Goal: Navigation & Orientation: Find specific page/section

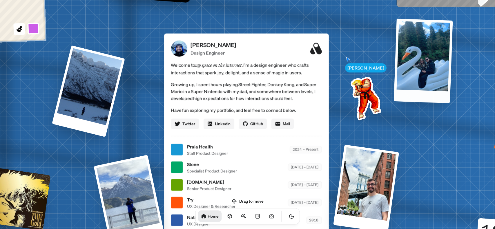
drag, startPoint x: 403, startPoint y: 80, endPoint x: 416, endPoint y: 55, distance: 28.6
click at [416, 55] on div at bounding box center [423, 61] width 59 height 85
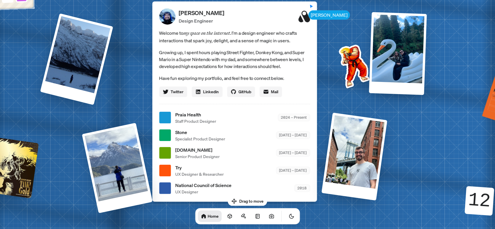
drag, startPoint x: 372, startPoint y: 95, endPoint x: 360, endPoint y: 60, distance: 36.5
click at [360, 60] on img at bounding box center [353, 65] width 59 height 59
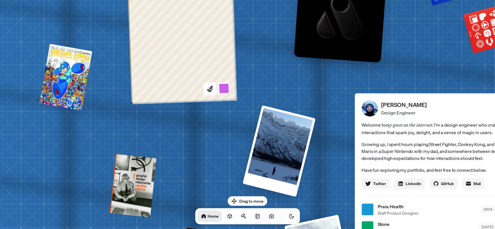
click at [212, 94] on button at bounding box center [209, 88] width 13 height 13
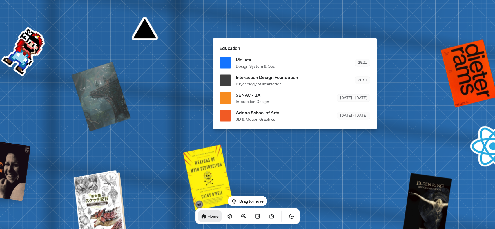
click at [105, 200] on div at bounding box center [101, 204] width 48 height 67
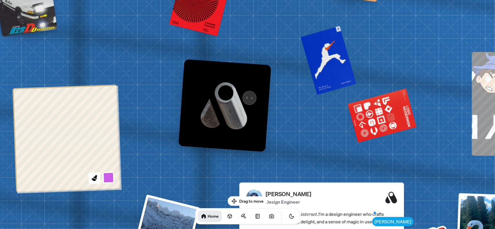
click at [246, 93] on img at bounding box center [224, 105] width 93 height 93
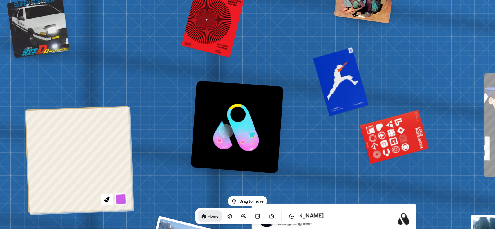
drag, startPoint x: 211, startPoint y: 108, endPoint x: 224, endPoint y: 129, distance: 24.8
click at [224, 129] on img at bounding box center [237, 127] width 93 height 93
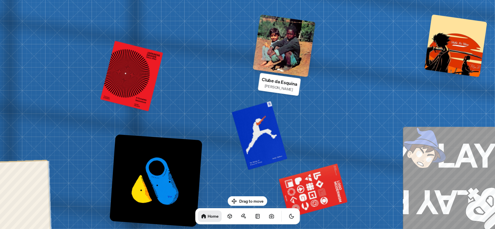
click at [272, 54] on div at bounding box center [284, 45] width 63 height 63
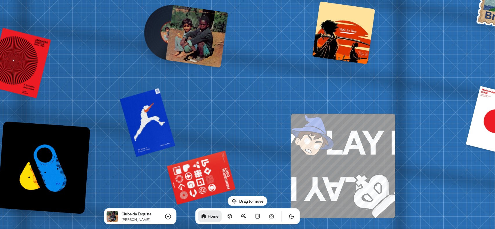
click at [340, 32] on div at bounding box center [343, 32] width 63 height 63
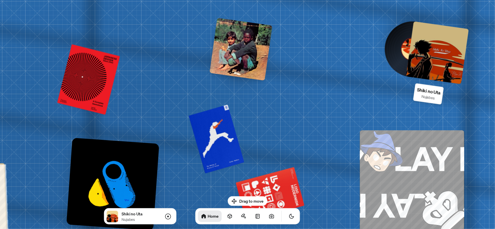
click at [431, 43] on div at bounding box center [437, 52] width 63 height 63
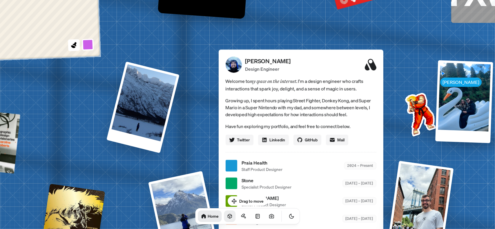
click at [227, 218] on icon at bounding box center [230, 217] width 6 height 6
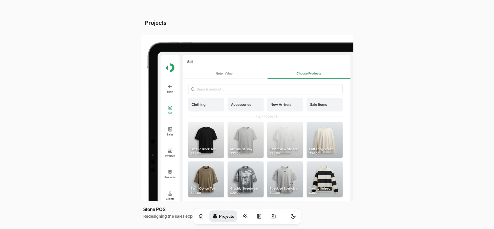
click at [238, 99] on img at bounding box center [247, 118] width 213 height 166
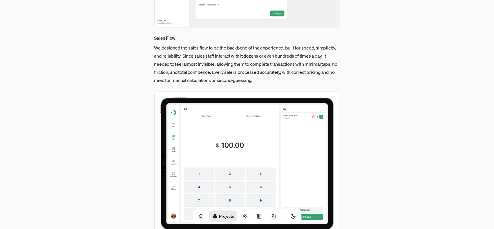
scroll to position [823, 0]
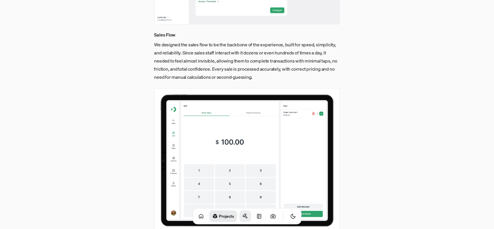
click at [242, 219] on icon at bounding box center [245, 217] width 6 height 6
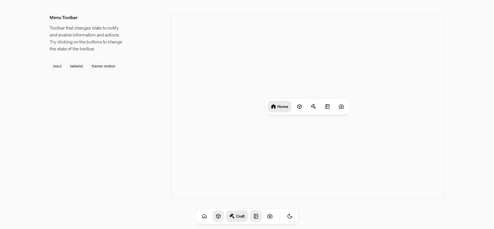
click at [253, 218] on icon at bounding box center [256, 217] width 6 height 6
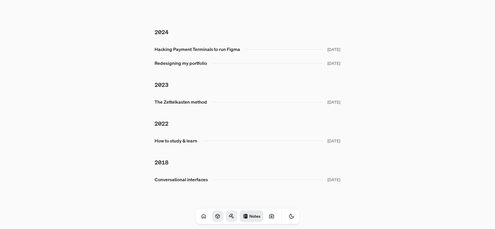
click at [257, 218] on div "Notes" at bounding box center [247, 217] width 105 height 16
click at [266, 218] on link at bounding box center [272, 217] width 12 height 12
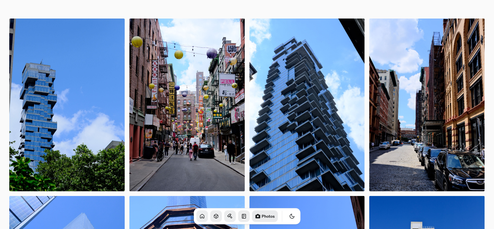
click at [199, 217] on icon at bounding box center [202, 217] width 6 height 6
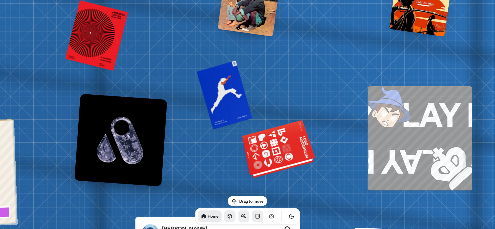
click at [277, 152] on div at bounding box center [279, 150] width 71 height 54
